Goal: Transaction & Acquisition: Purchase product/service

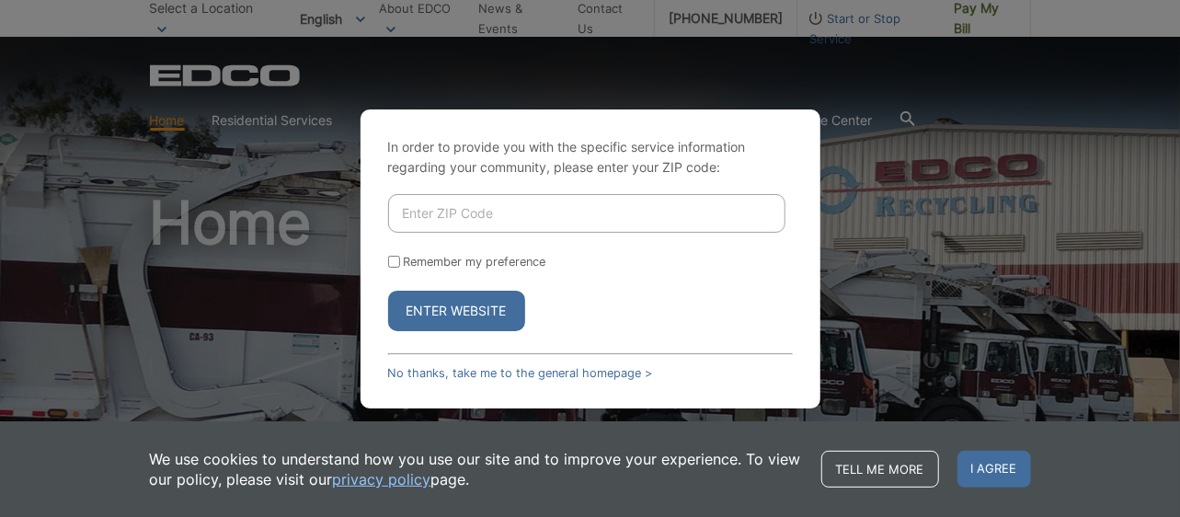
click at [566, 211] on input "Enter ZIP Code" at bounding box center [586, 213] width 397 height 39
click at [558, 378] on link "No thanks, take me to the general homepage >" at bounding box center [520, 373] width 265 height 14
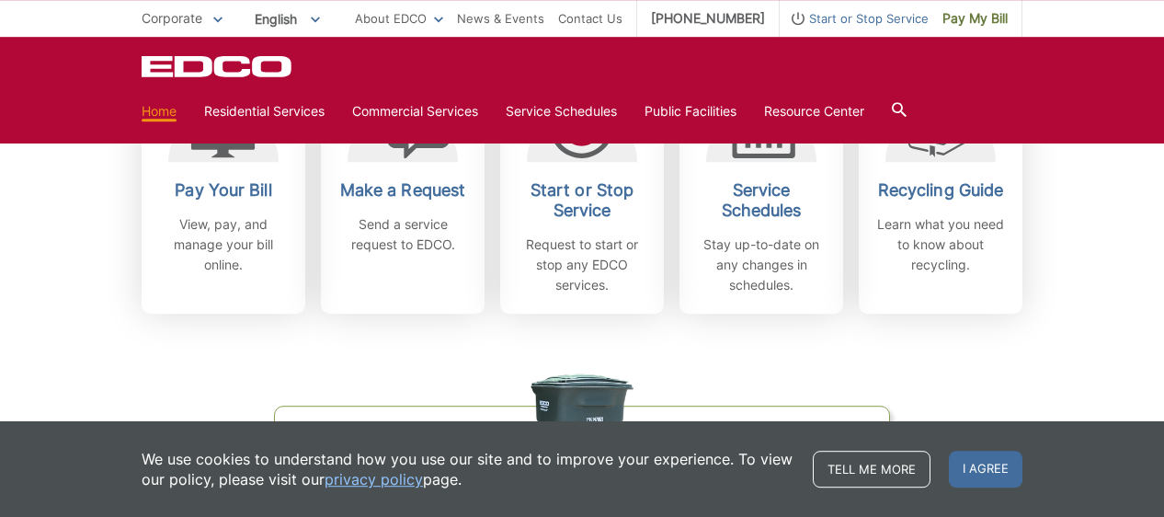
scroll to position [574, 0]
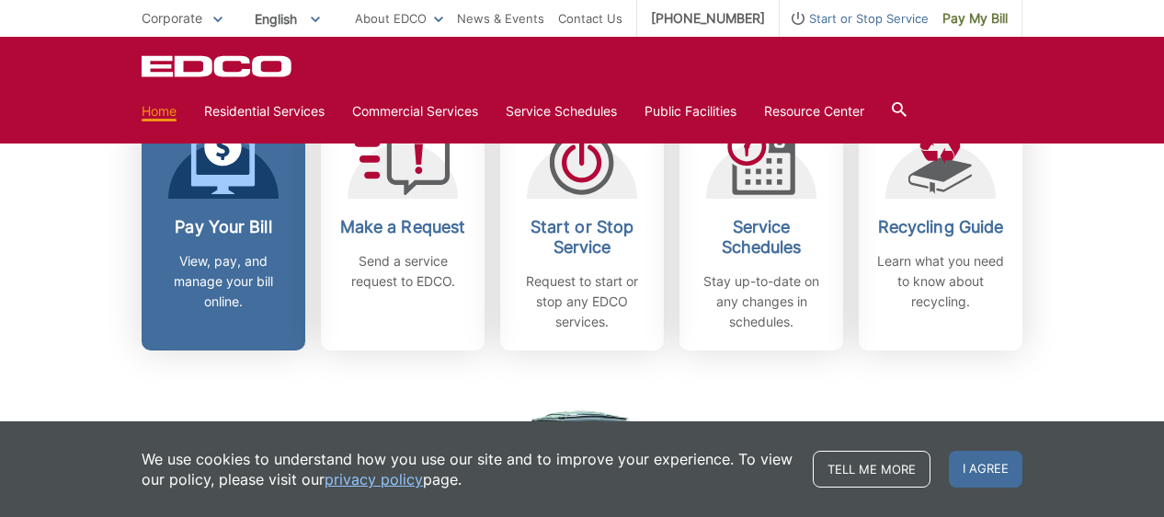
click at [222, 293] on p "View, pay, and manage your bill online." at bounding box center [223, 281] width 136 height 61
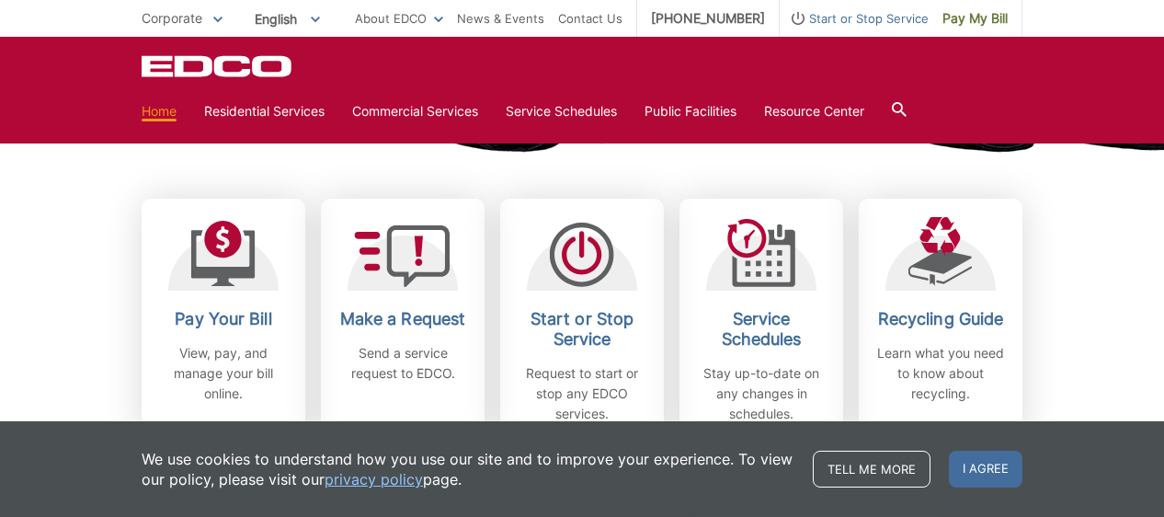
scroll to position [478, 0]
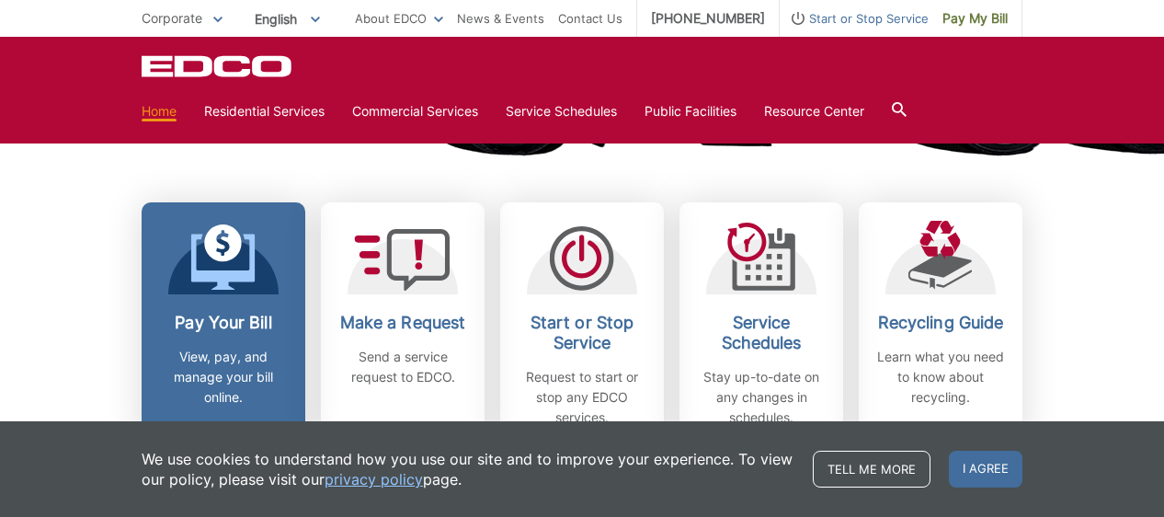
click at [260, 334] on div "Pay Your Bill View, pay, and manage your bill online." at bounding box center [223, 360] width 136 height 95
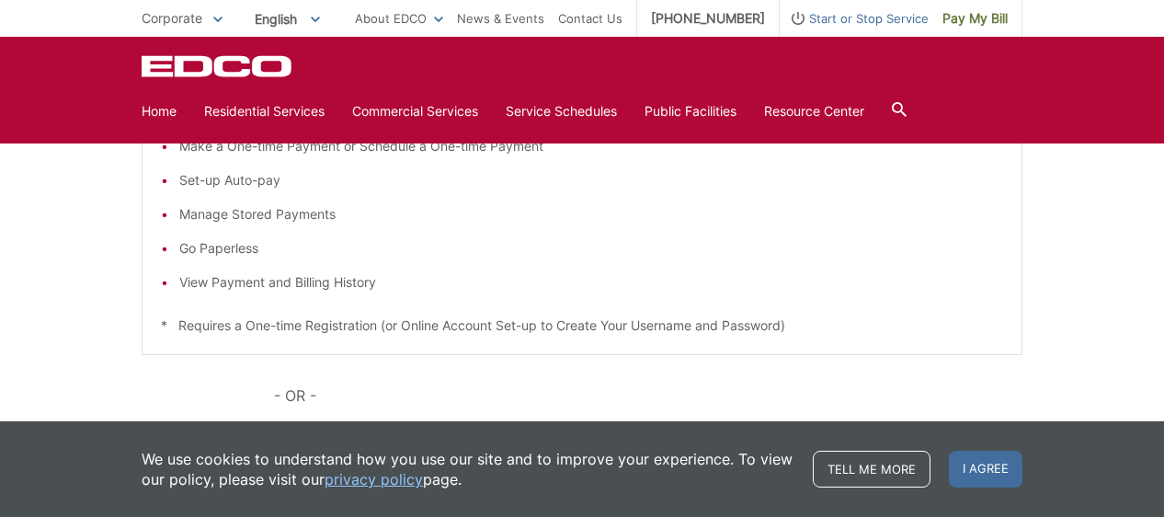
scroll to position [287, 0]
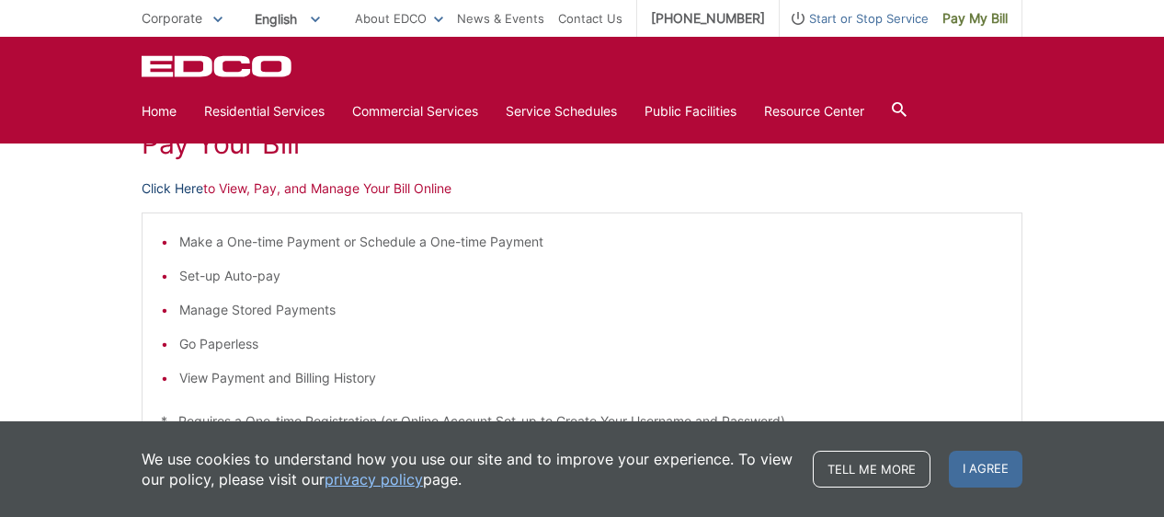
click at [192, 192] on link "Click Here" at bounding box center [173, 188] width 62 height 20
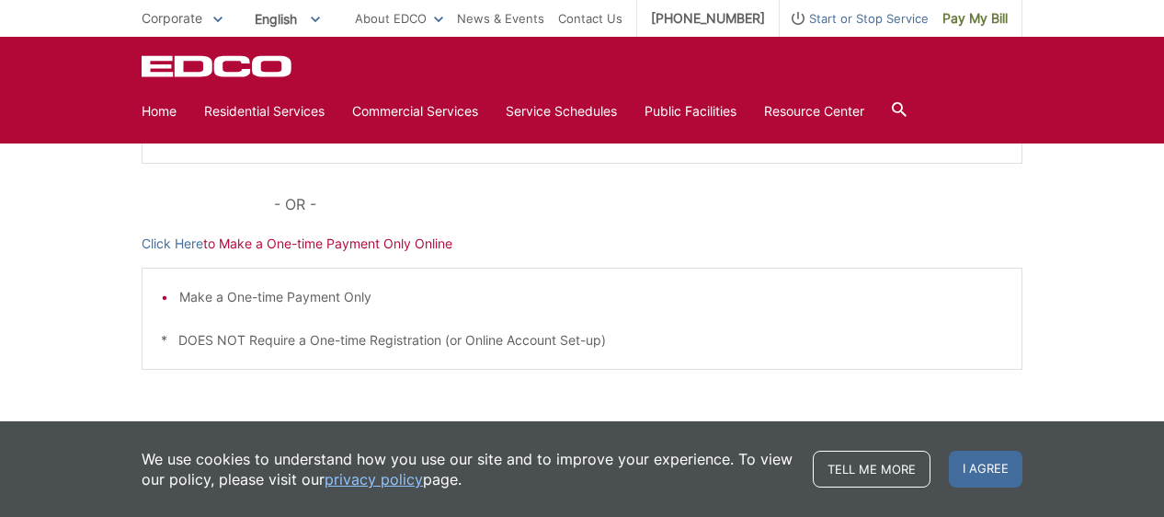
scroll to position [638, 0]
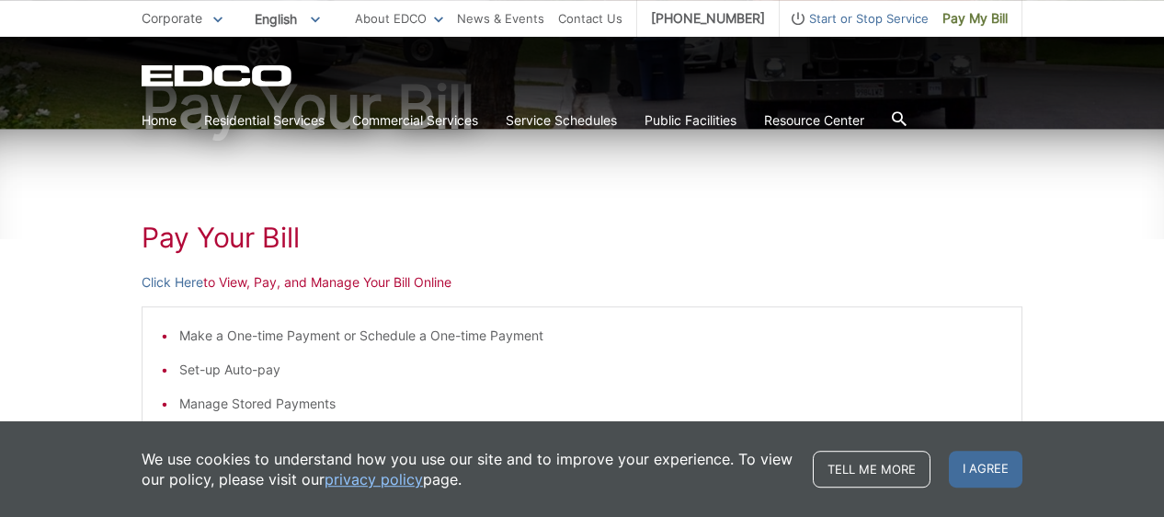
scroll to position [160, 0]
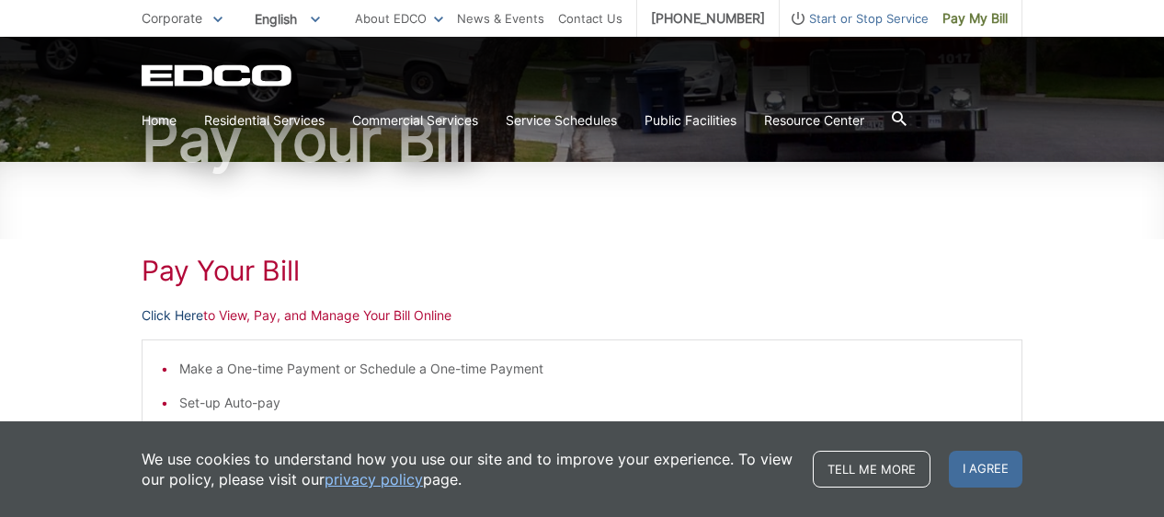
click at [189, 315] on link "Click Here" at bounding box center [173, 315] width 62 height 20
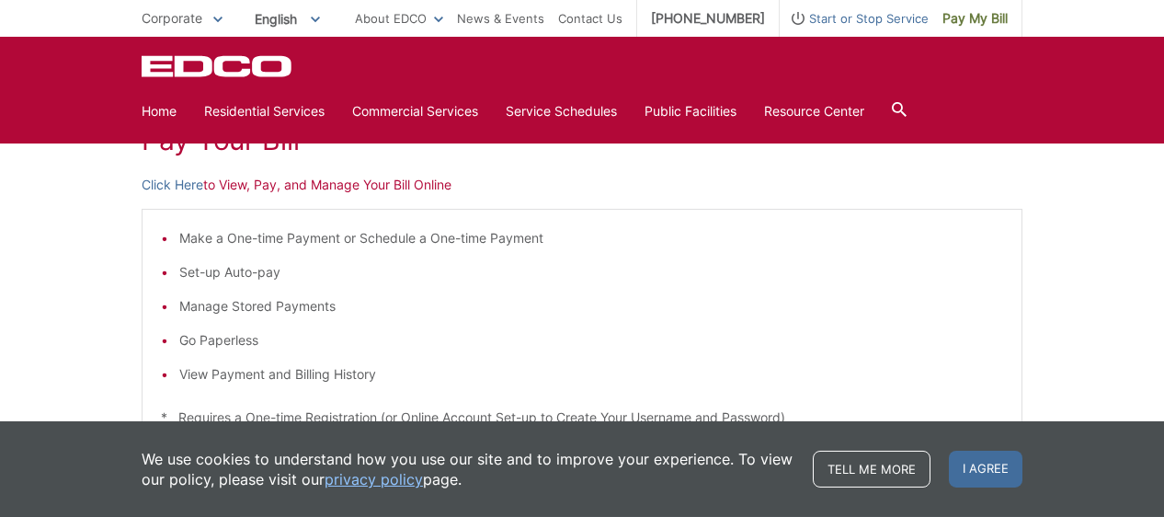
scroll to position [256, 0]
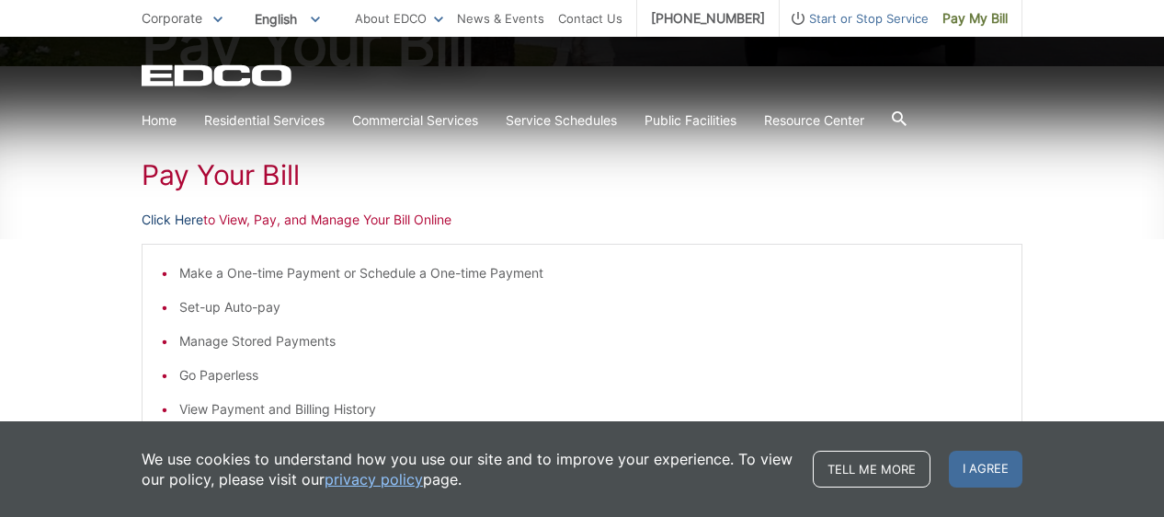
click at [177, 215] on link "Click Here" at bounding box center [173, 220] width 62 height 20
